Goal: Navigation & Orientation: Find specific page/section

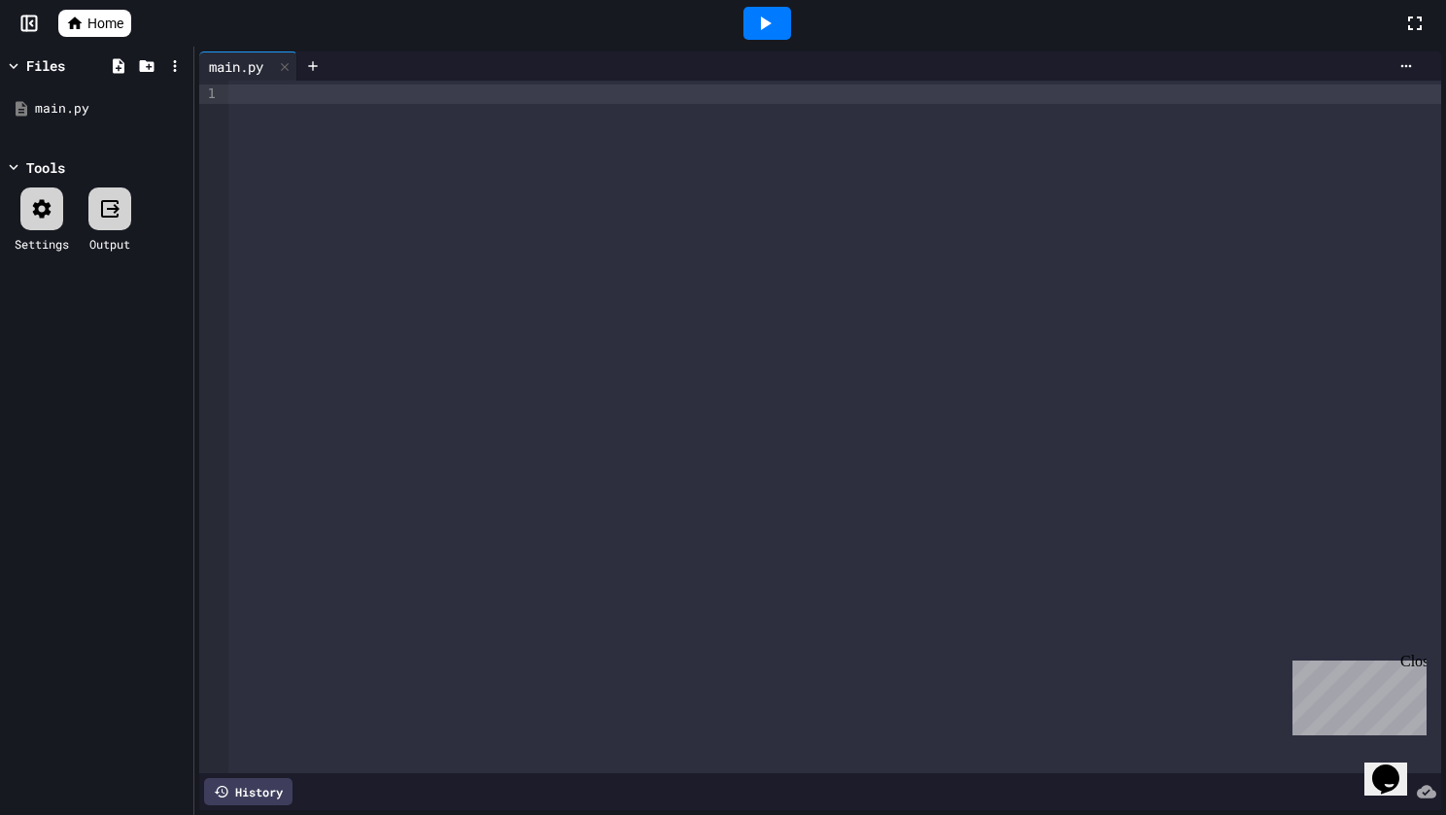
click at [74, 28] on icon at bounding box center [74, 23] width 17 height 17
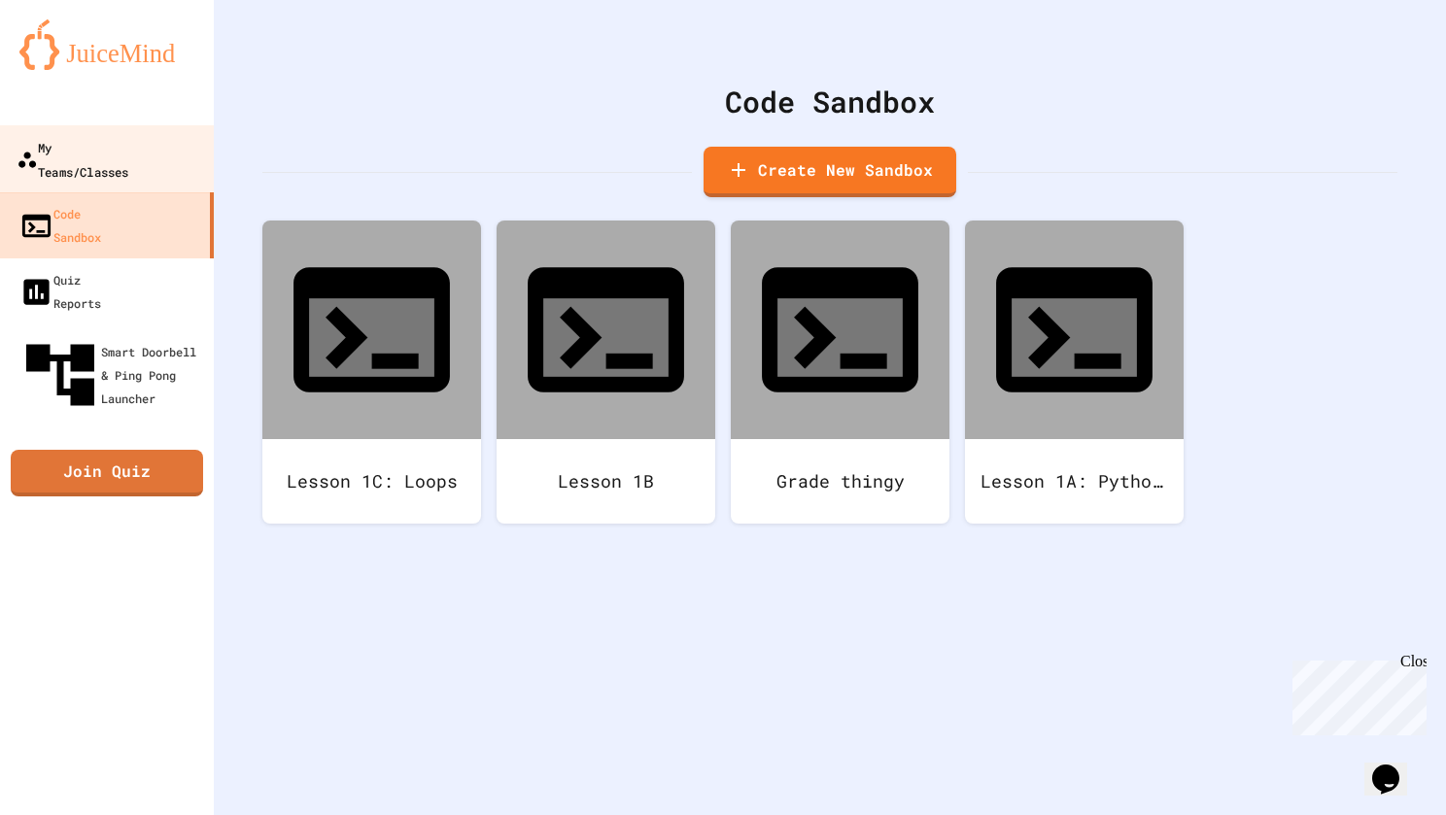
click at [107, 151] on div "My Teams/Classes" at bounding box center [73, 159] width 112 height 48
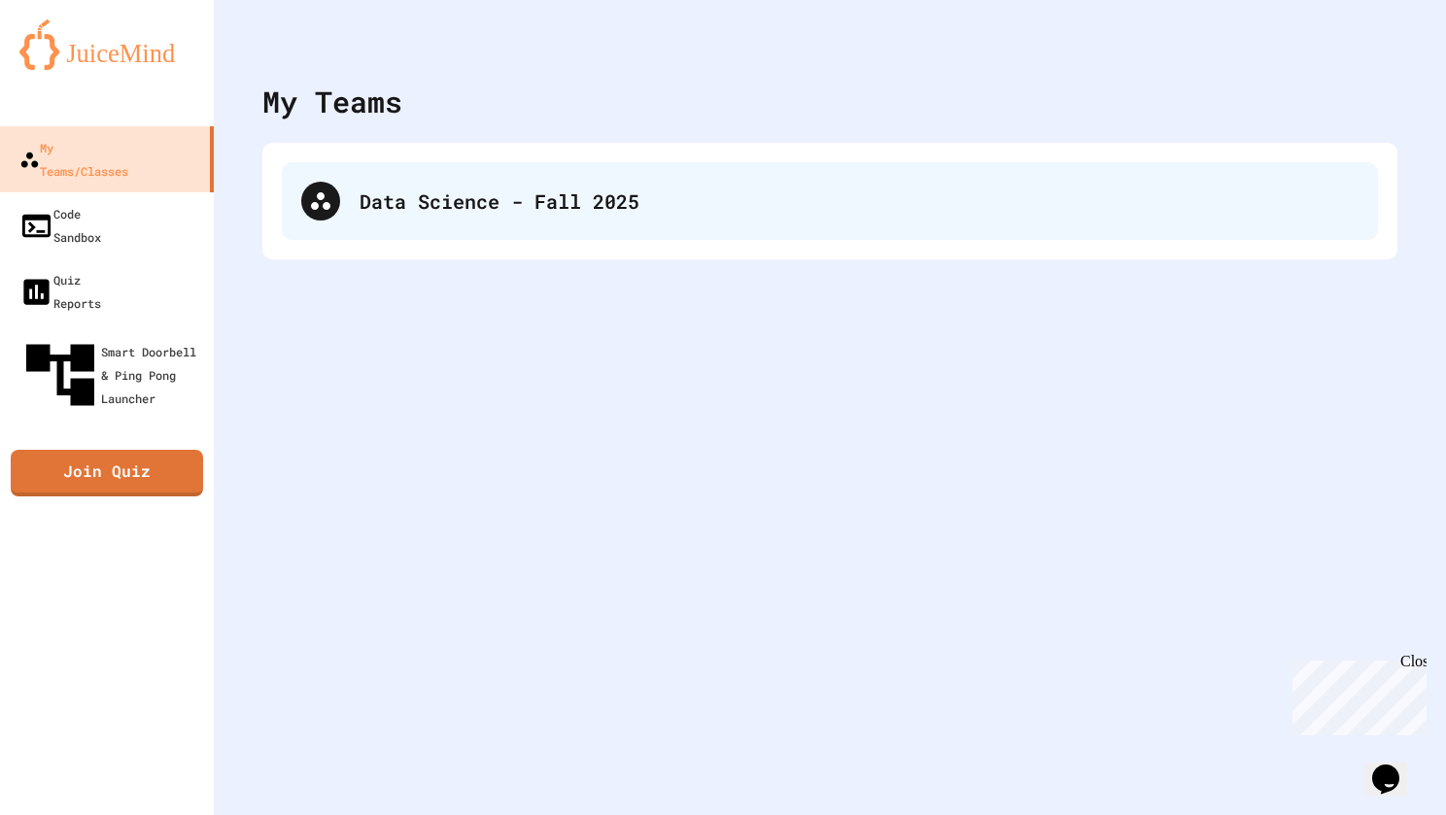
click at [486, 216] on div "Data Science - Fall 2025" at bounding box center [830, 201] width 1096 height 78
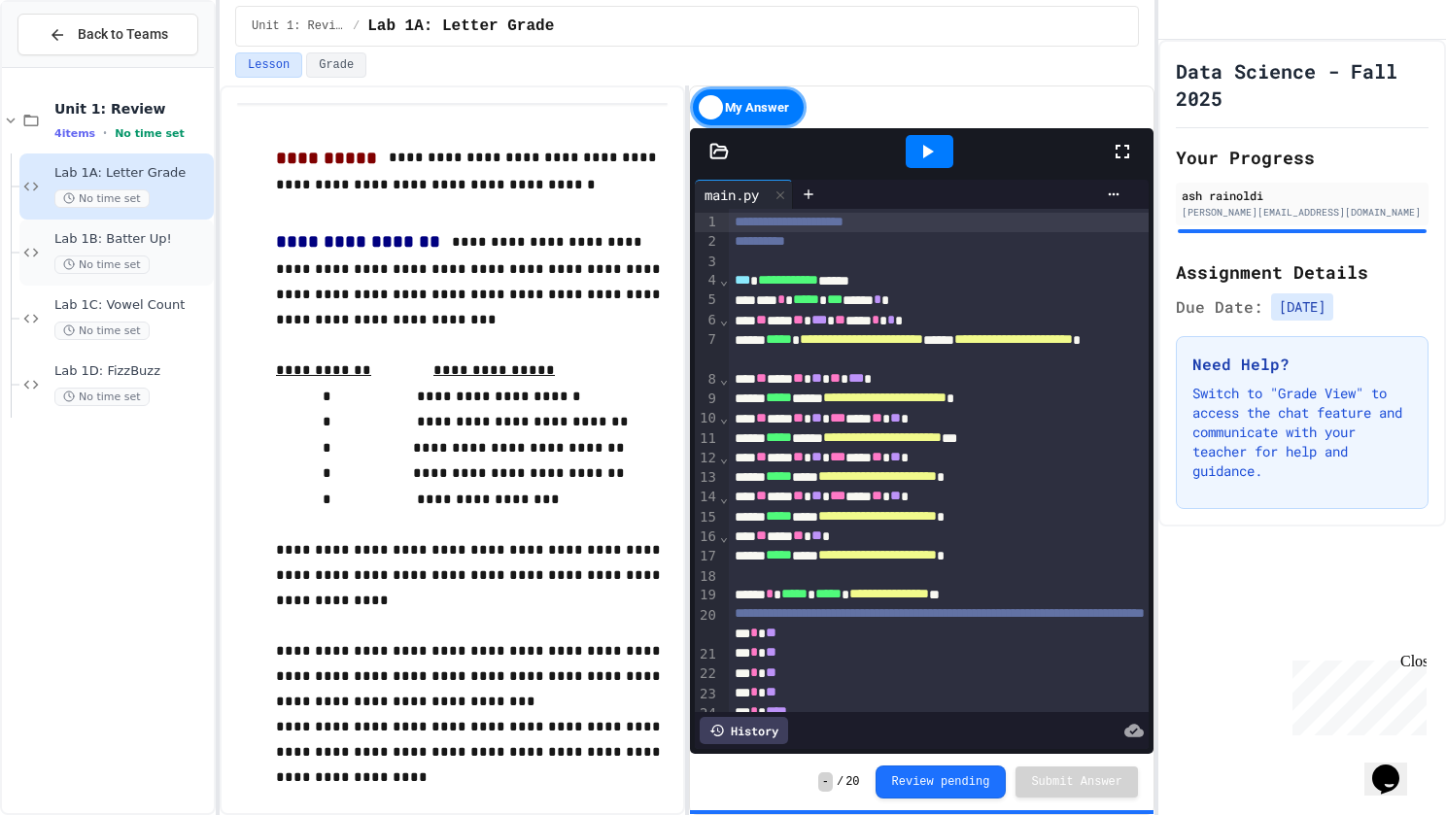
click at [150, 226] on div "Lab 1B: Batter Up! No time set" at bounding box center [116, 253] width 194 height 66
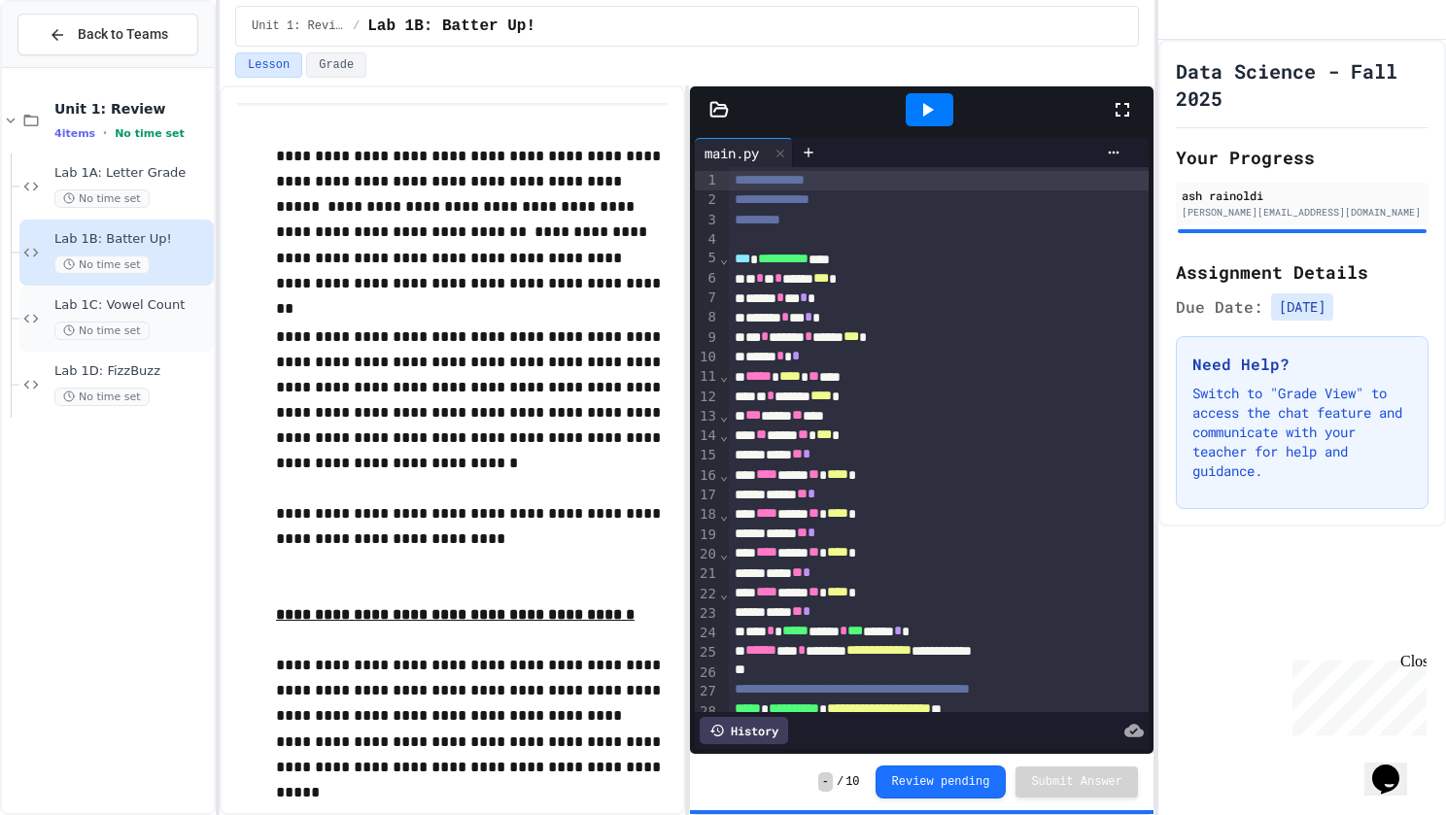
click at [155, 313] on div "Lab 1C: Vowel Count No time set" at bounding box center [131, 318] width 155 height 43
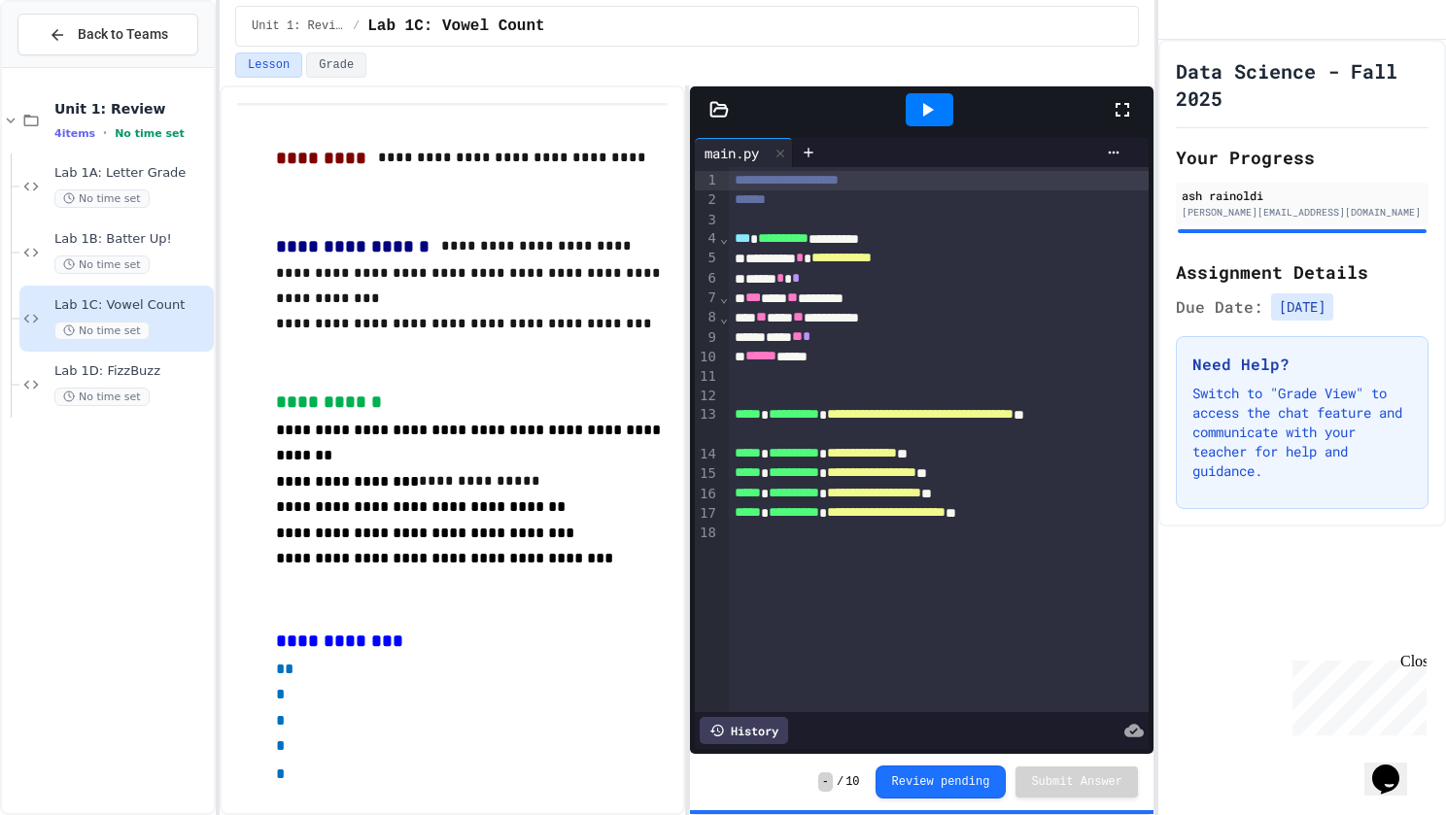
click at [162, 363] on span "Lab 1D: FizzBuzz" at bounding box center [131, 371] width 155 height 17
